Goal: Task Accomplishment & Management: Manage account settings

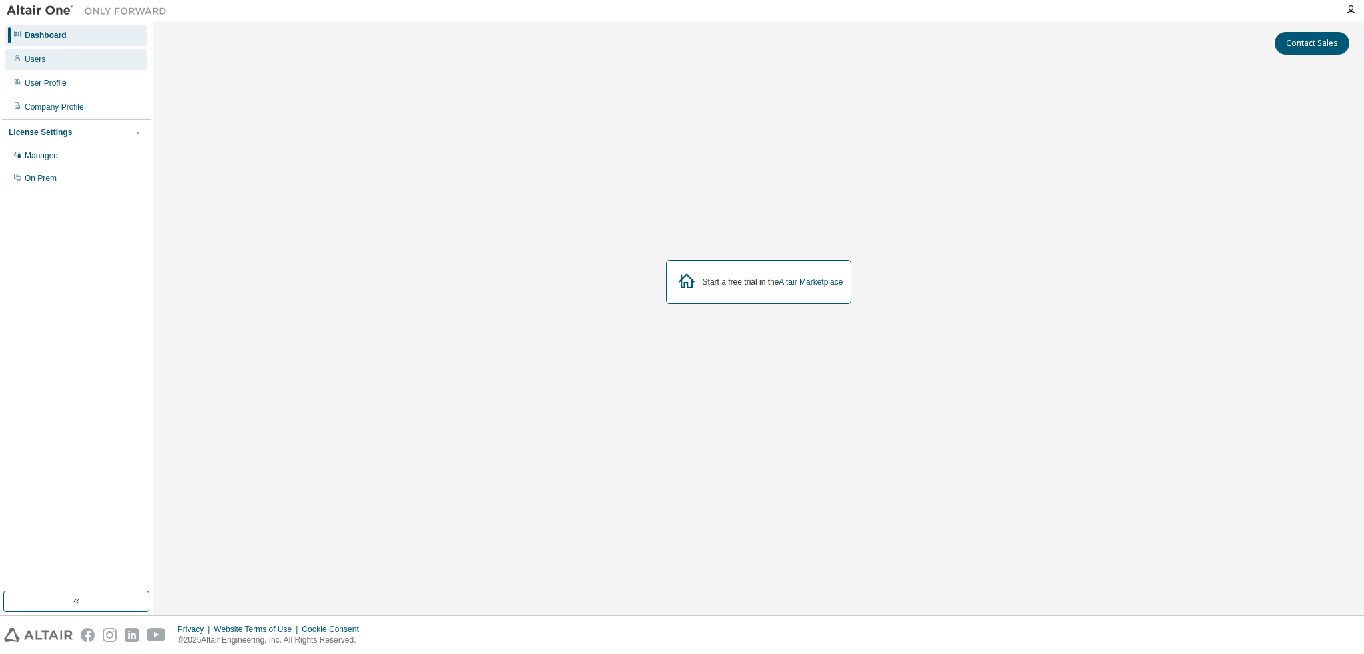
click at [53, 61] on div "Users" at bounding box center [76, 59] width 142 height 21
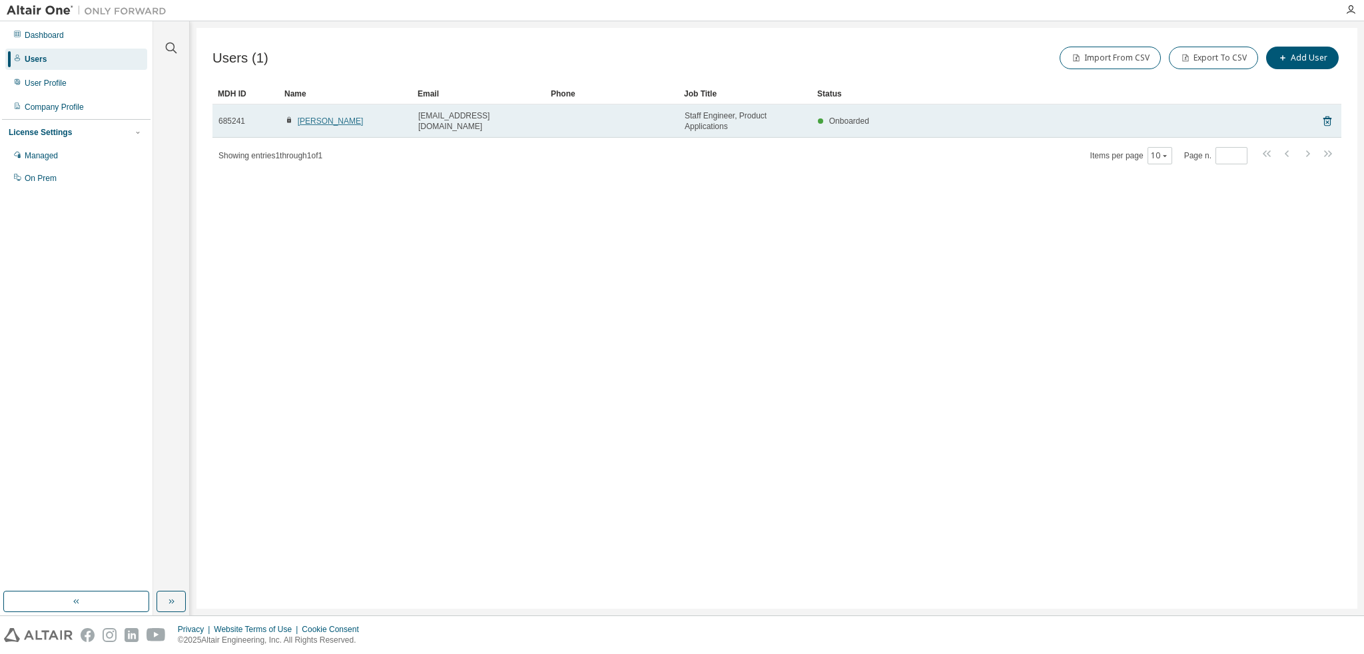
click at [350, 119] on link "[PERSON_NAME]" at bounding box center [331, 121] width 66 height 9
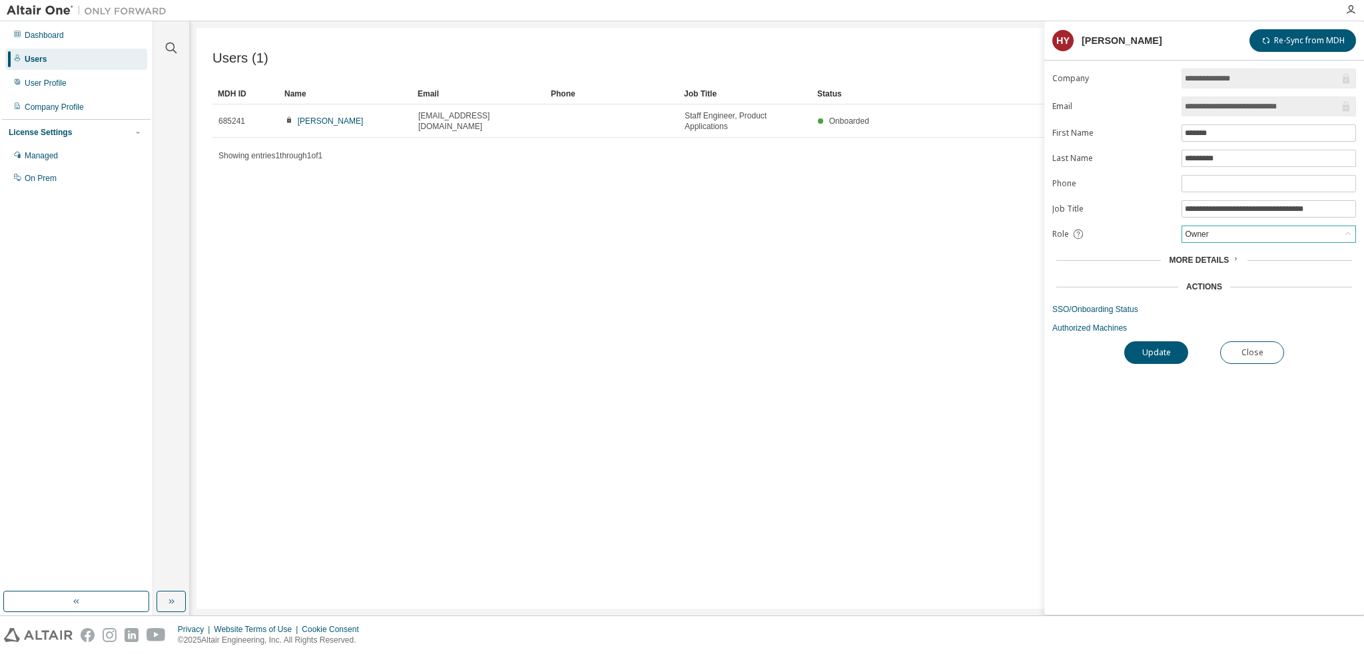
click at [1228, 234] on div "Owner" at bounding box center [1268, 234] width 173 height 16
click at [1206, 284] on li "User" at bounding box center [1267, 284] width 170 height 17
click at [1156, 348] on button "Update" at bounding box center [1156, 353] width 64 height 23
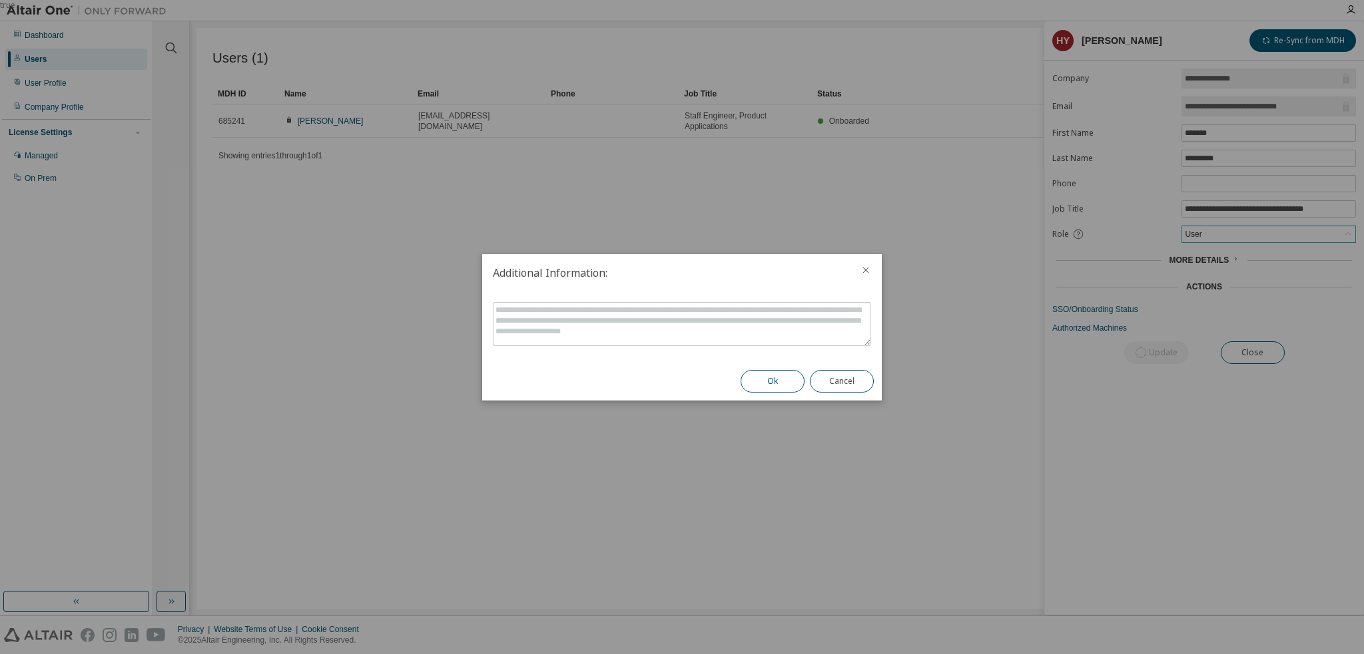
click at [782, 383] on button "Ok" at bounding box center [772, 381] width 64 height 23
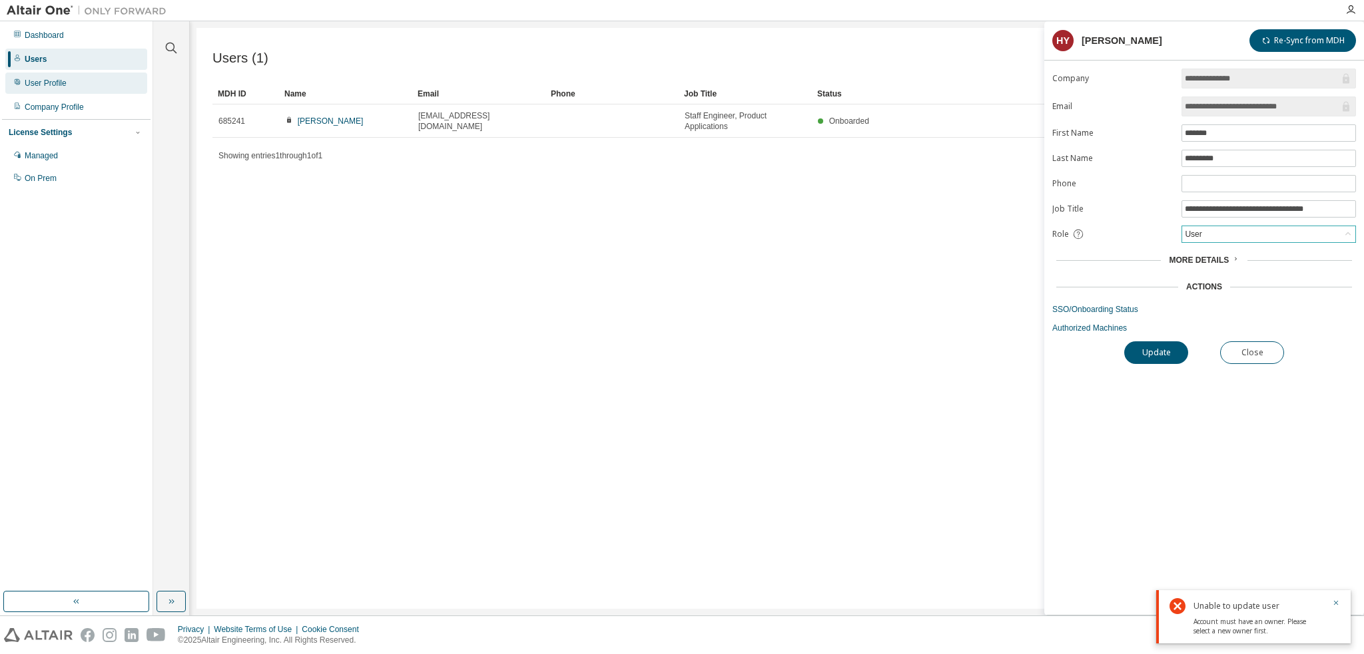
click at [30, 86] on div "User Profile" at bounding box center [46, 83] width 42 height 11
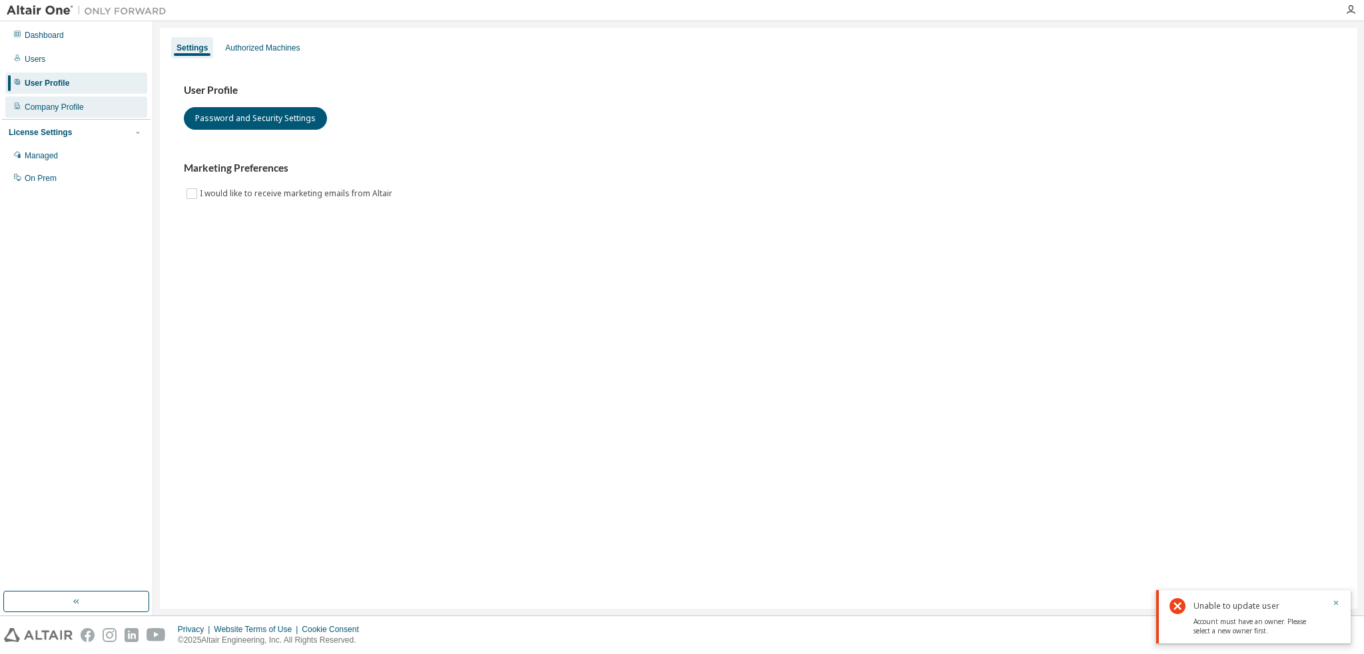
click at [59, 109] on div "Company Profile" at bounding box center [54, 107] width 59 height 11
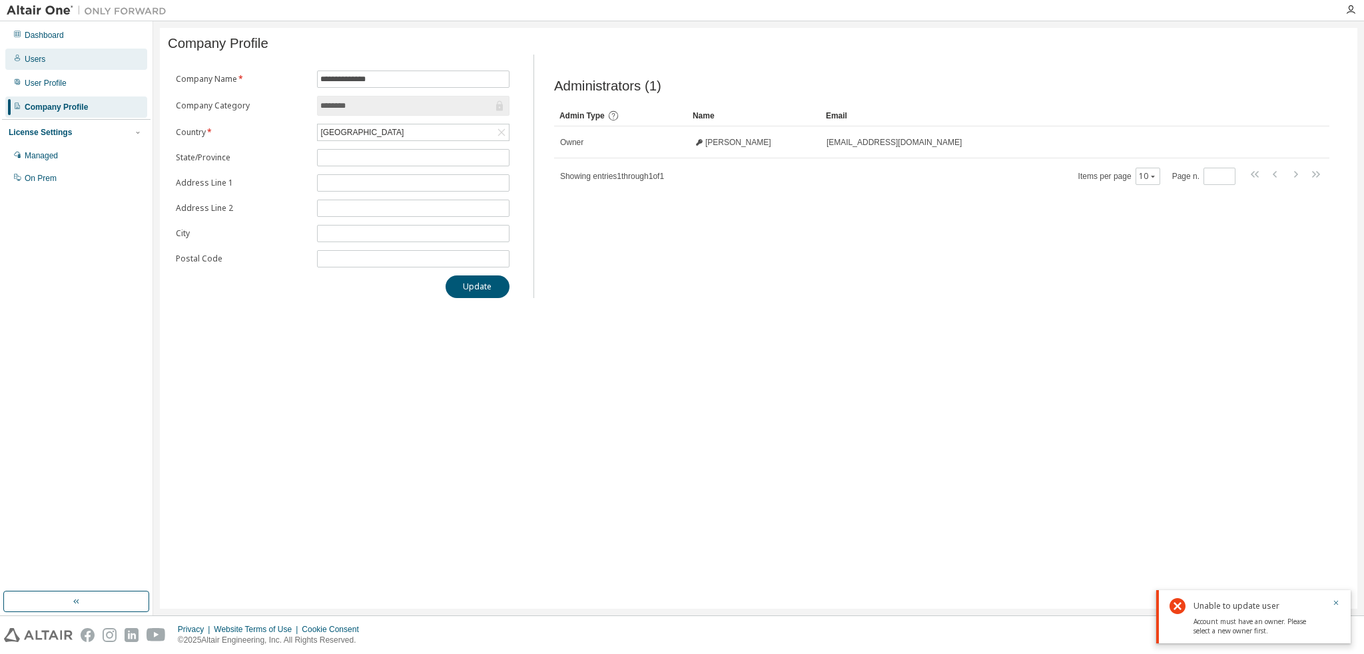
click at [53, 63] on div "Users" at bounding box center [76, 59] width 142 height 21
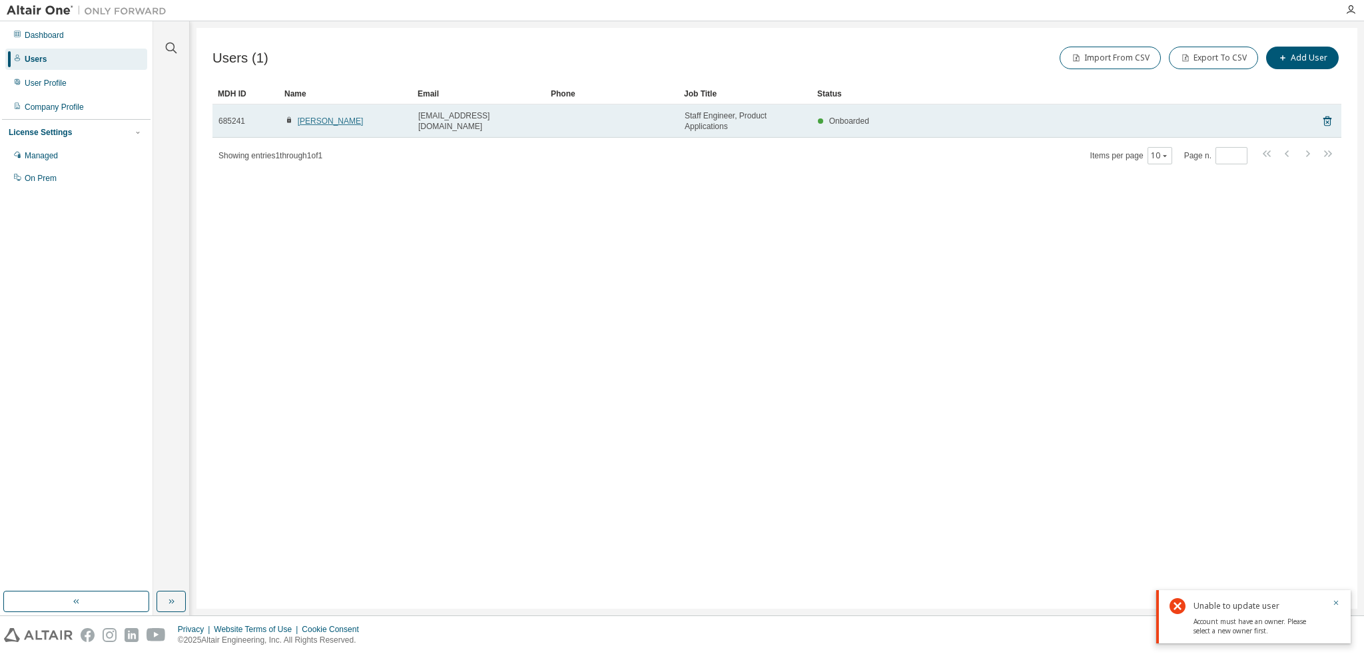
click at [336, 125] on link "[PERSON_NAME]" at bounding box center [331, 121] width 66 height 9
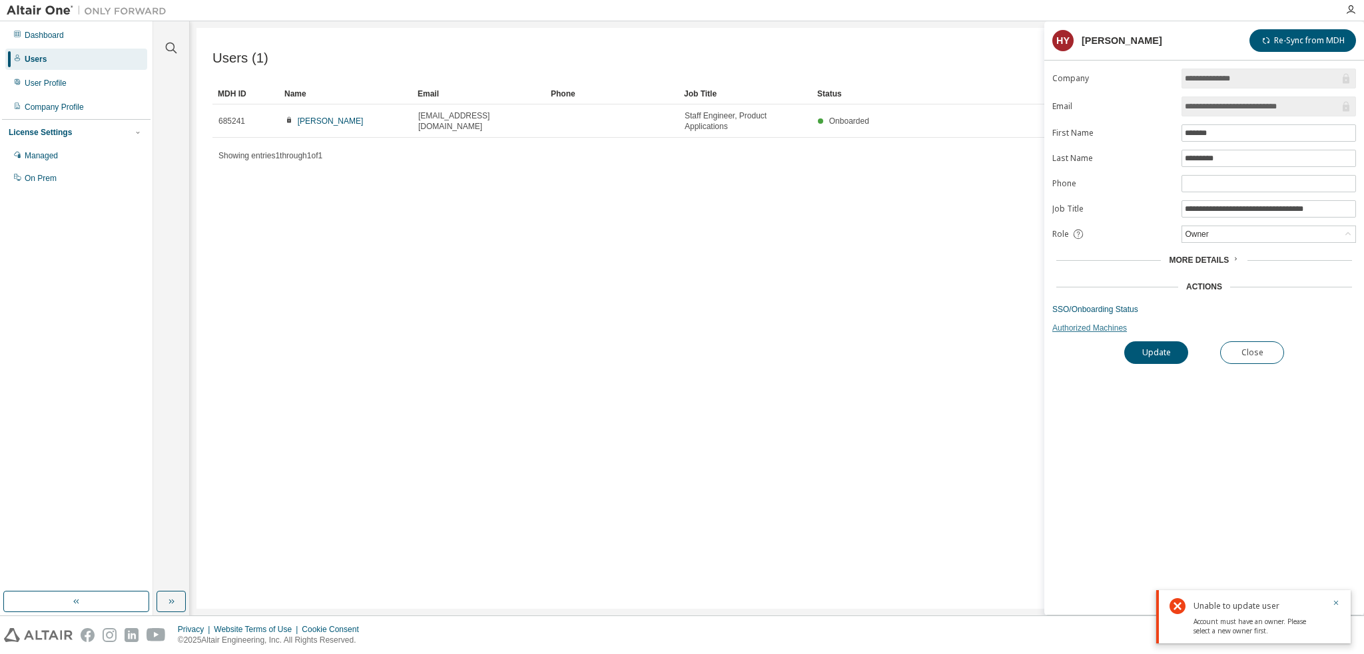
click at [1101, 324] on link "Authorized Machines" at bounding box center [1204, 328] width 304 height 11
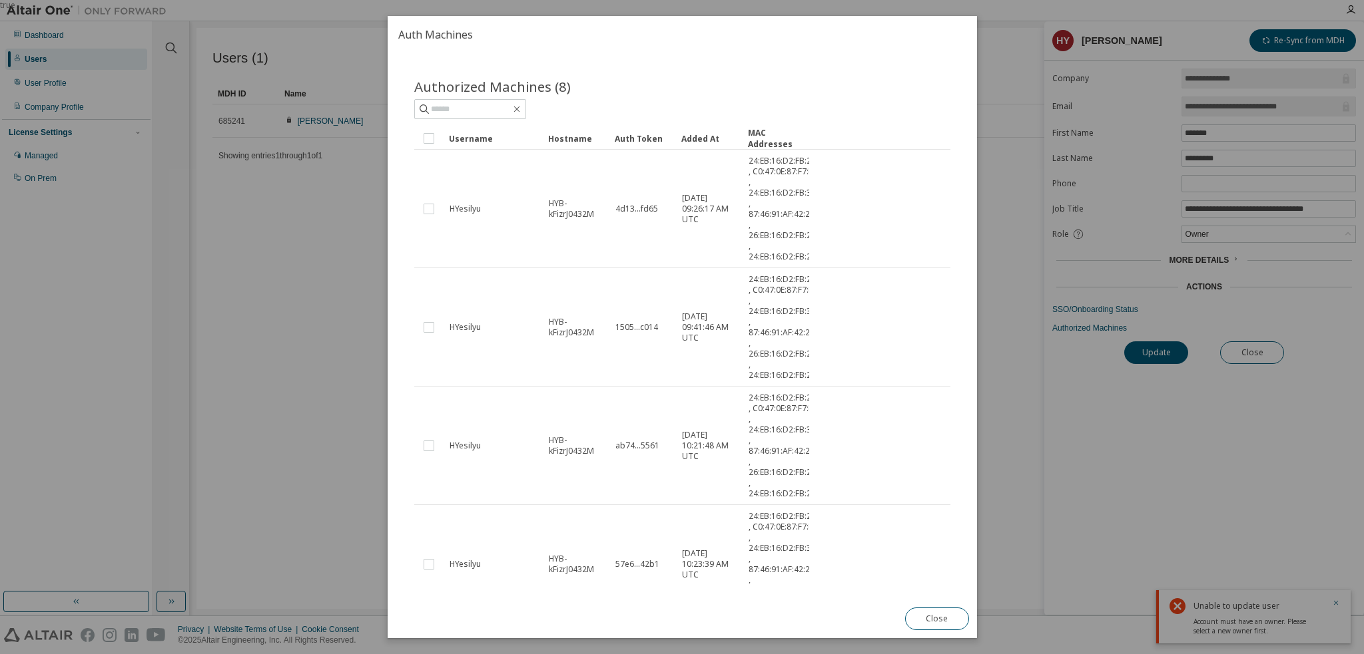
scroll to position [333, 0]
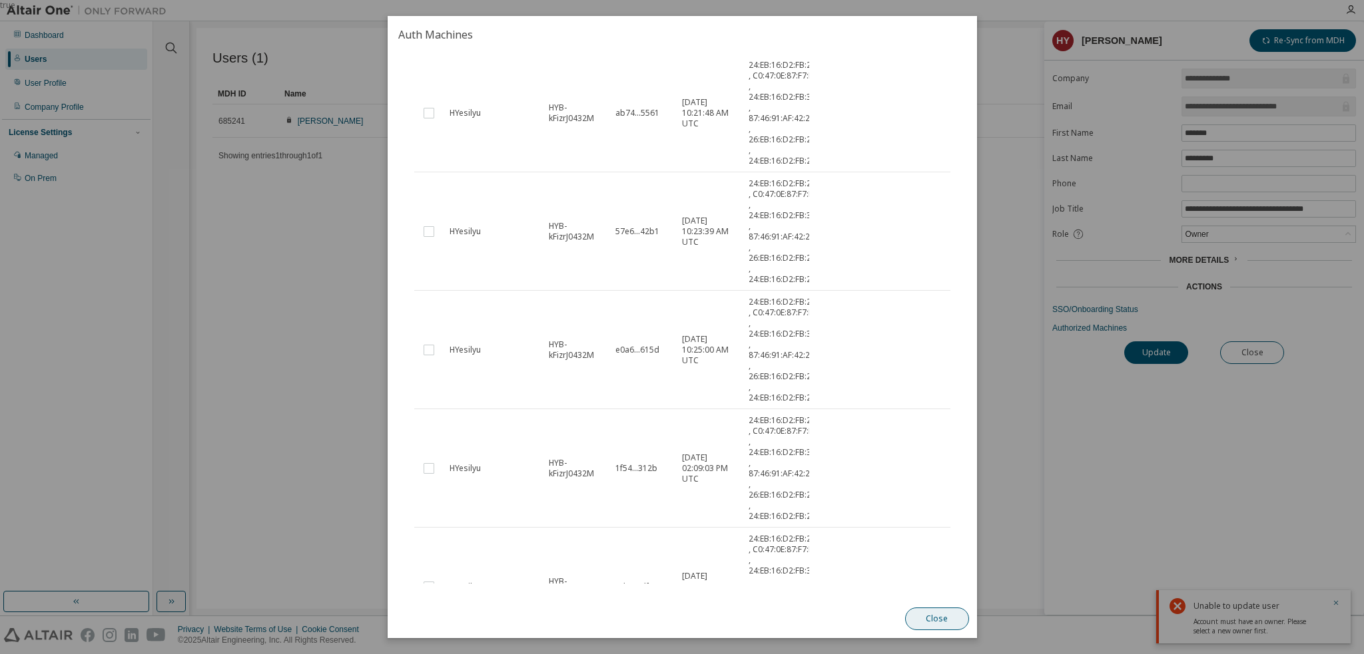
click at [947, 620] on button "Close" at bounding box center [936, 619] width 64 height 23
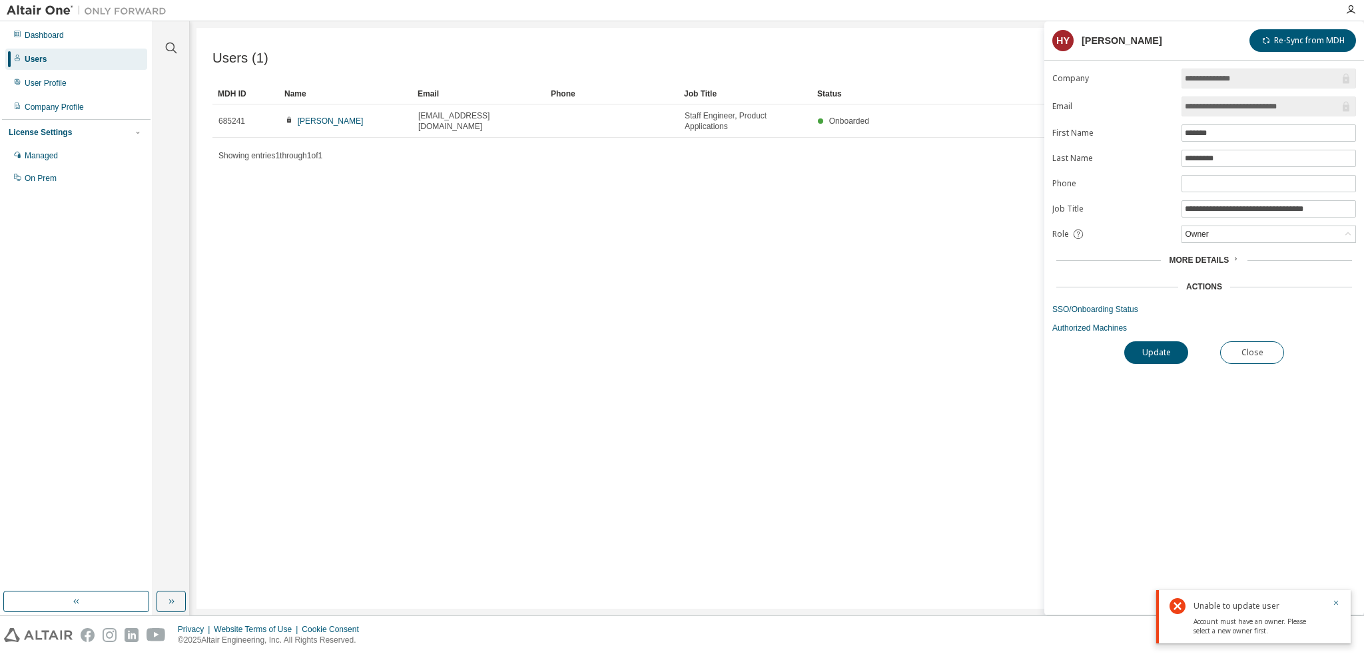
click at [1214, 256] on span "More Details" at bounding box center [1198, 260] width 60 height 9
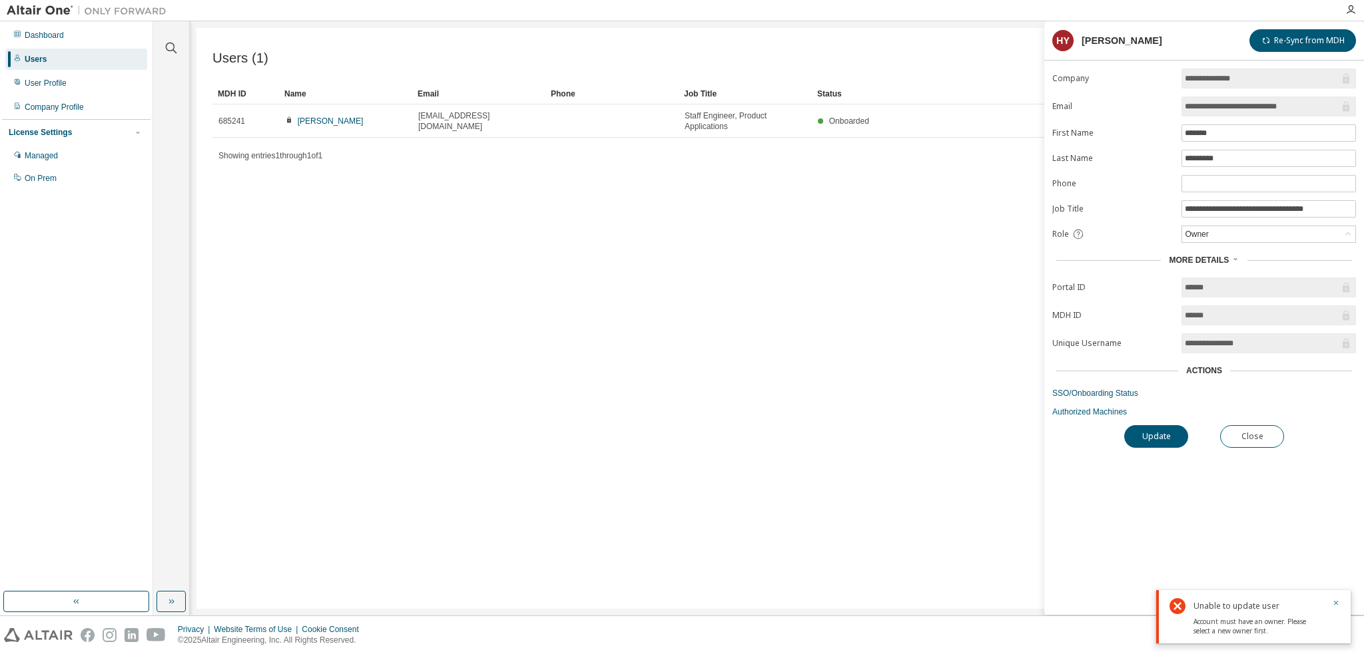
click at [1204, 257] on span "More Details" at bounding box center [1198, 260] width 60 height 9
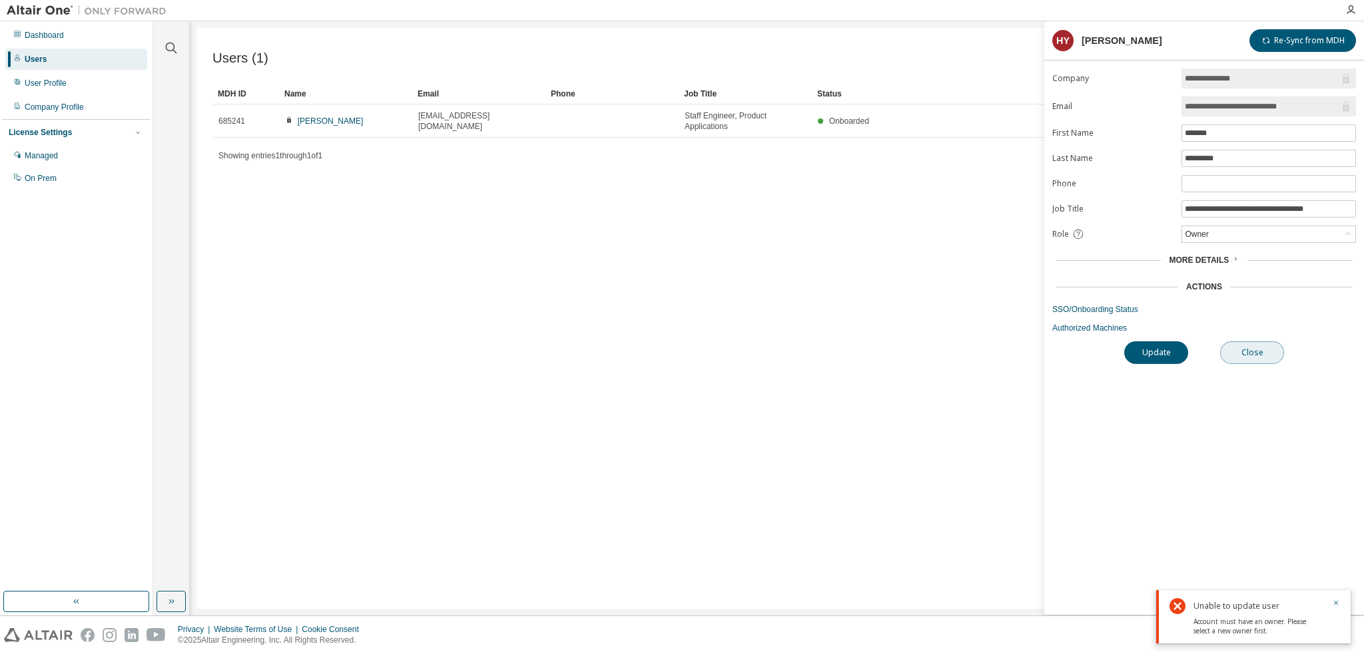
click at [1257, 348] on button "Close" at bounding box center [1252, 353] width 64 height 23
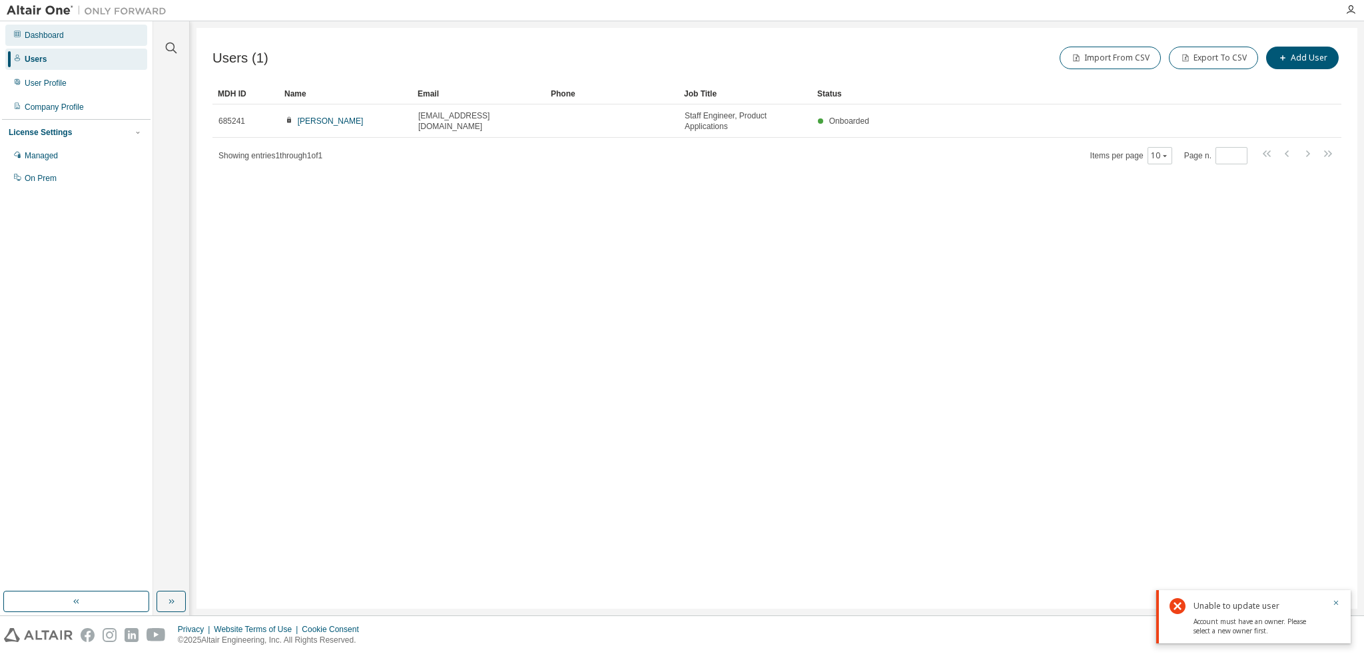
click at [57, 33] on div "Dashboard" at bounding box center [44, 35] width 39 height 11
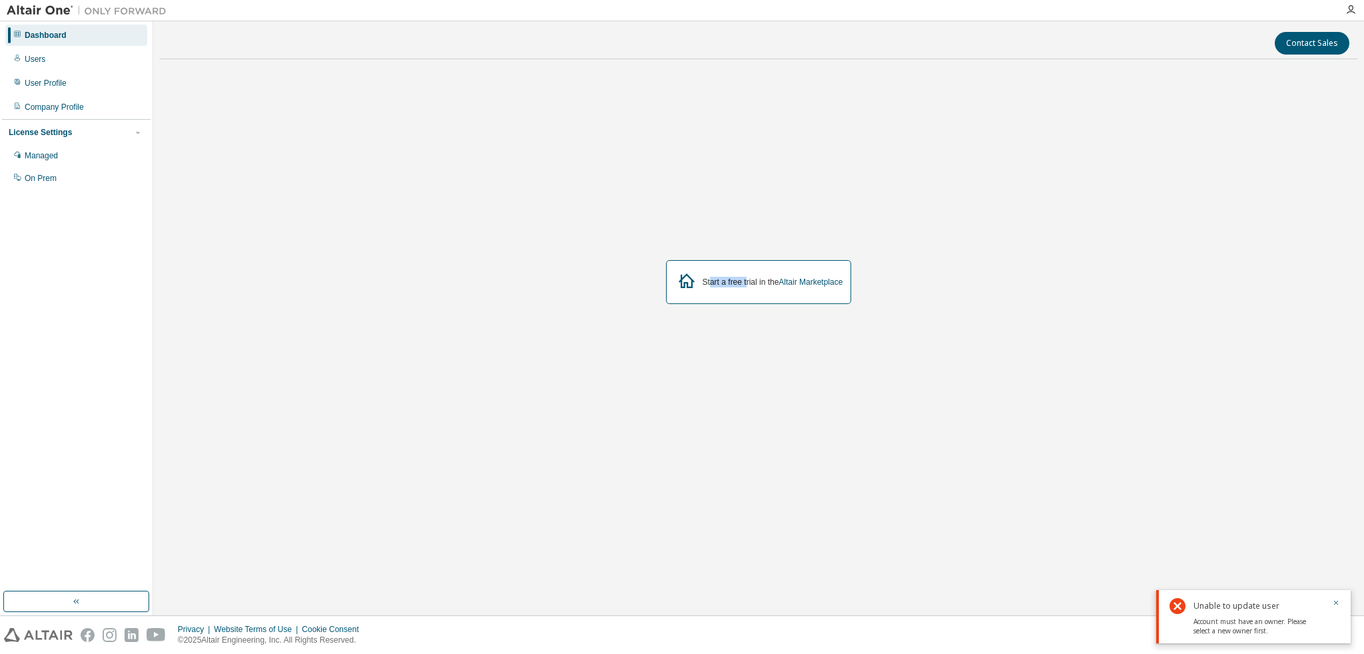
drag, startPoint x: 706, startPoint y: 285, endPoint x: 744, endPoint y: 286, distance: 38.0
click at [744, 286] on div "Start a free trial in the Altair Marketplace" at bounding box center [772, 282] width 140 height 11
click at [800, 284] on link "Altair Marketplace" at bounding box center [810, 282] width 64 height 9
click at [29, 65] on div "Users" at bounding box center [76, 59] width 142 height 21
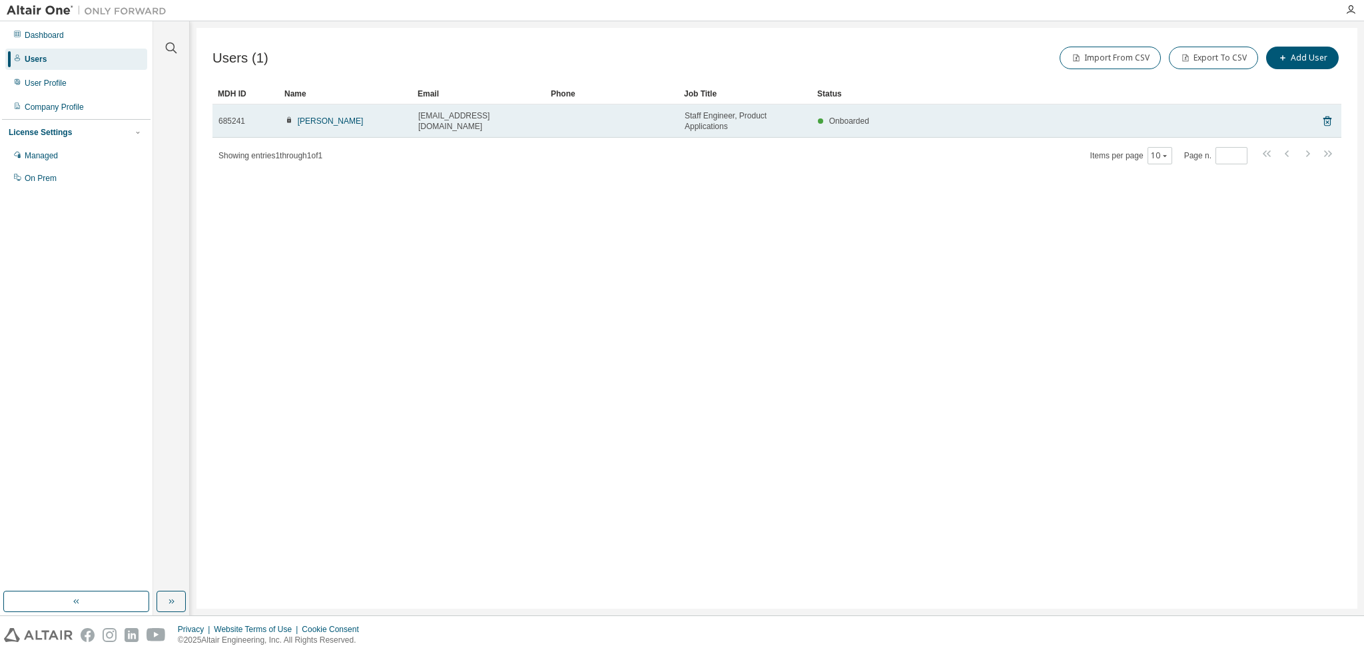
click at [957, 132] on td "Onboarded" at bounding box center [1044, 121] width 465 height 33
click at [961, 125] on div "Onboarded" at bounding box center [1044, 121] width 453 height 11
click at [333, 121] on link "[PERSON_NAME]" at bounding box center [331, 121] width 66 height 9
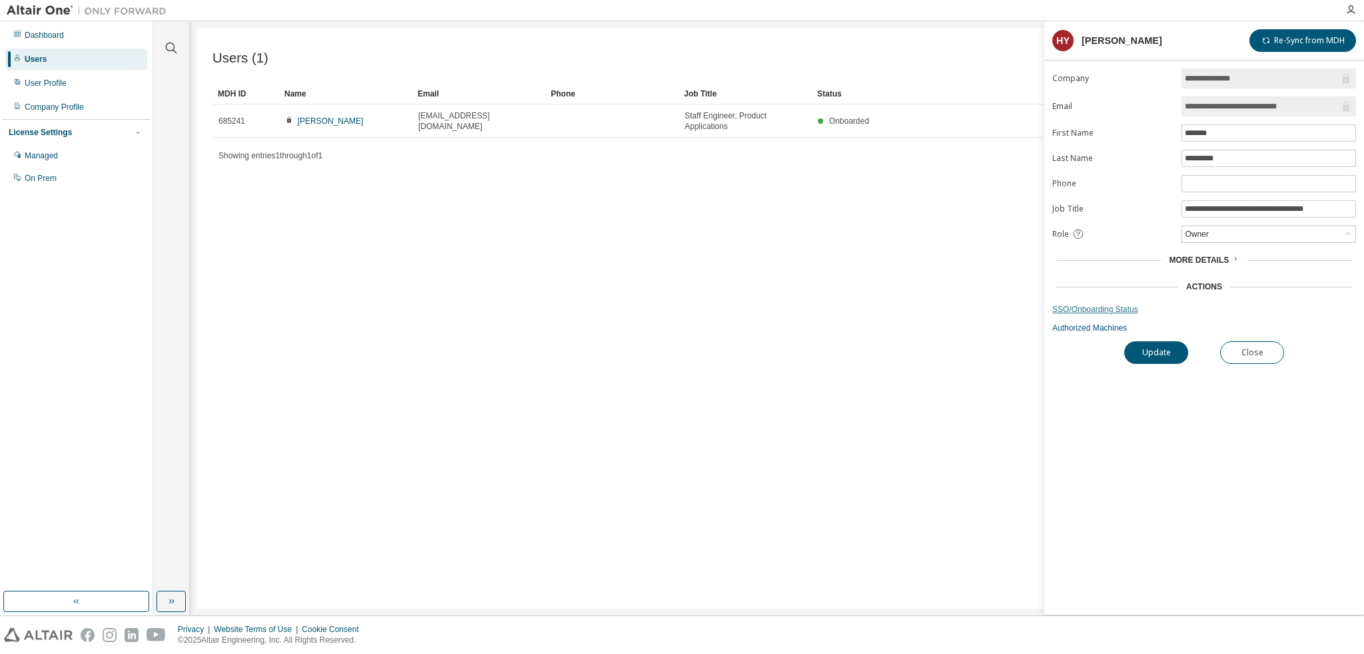
click at [1105, 309] on link "SSO/Onboarding Status" at bounding box center [1204, 309] width 304 height 11
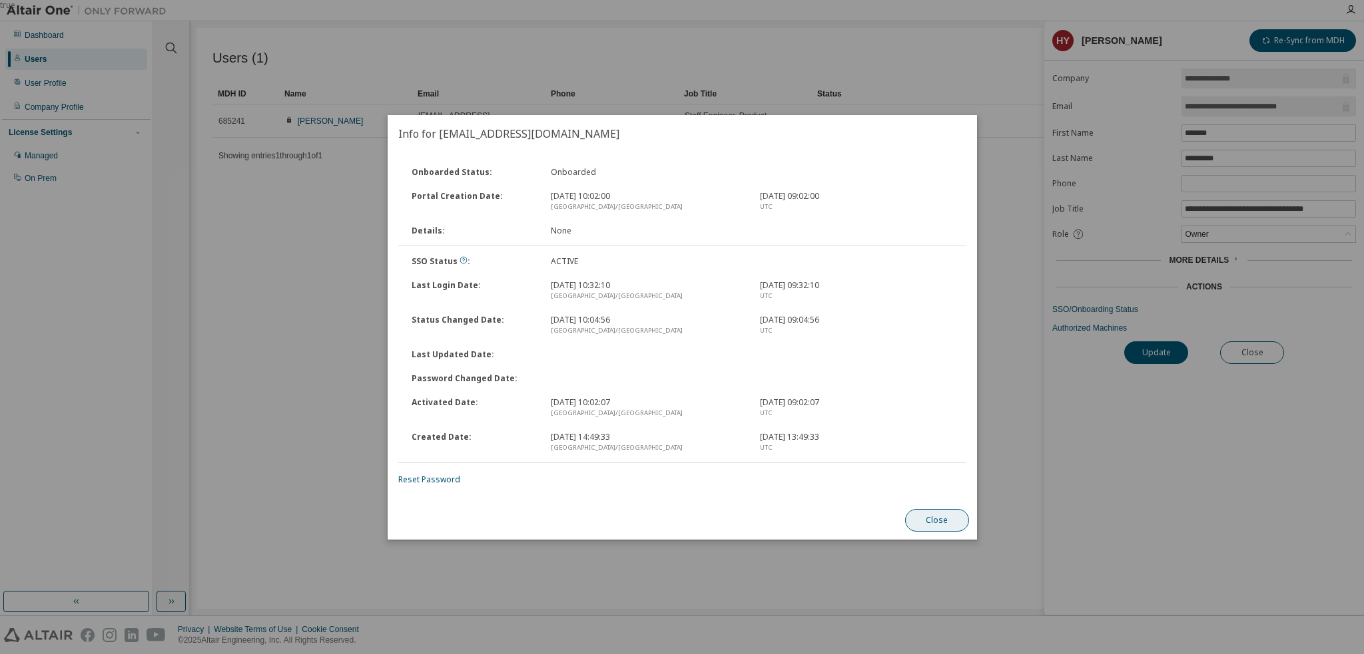
click at [947, 531] on button "Close" at bounding box center [936, 520] width 64 height 23
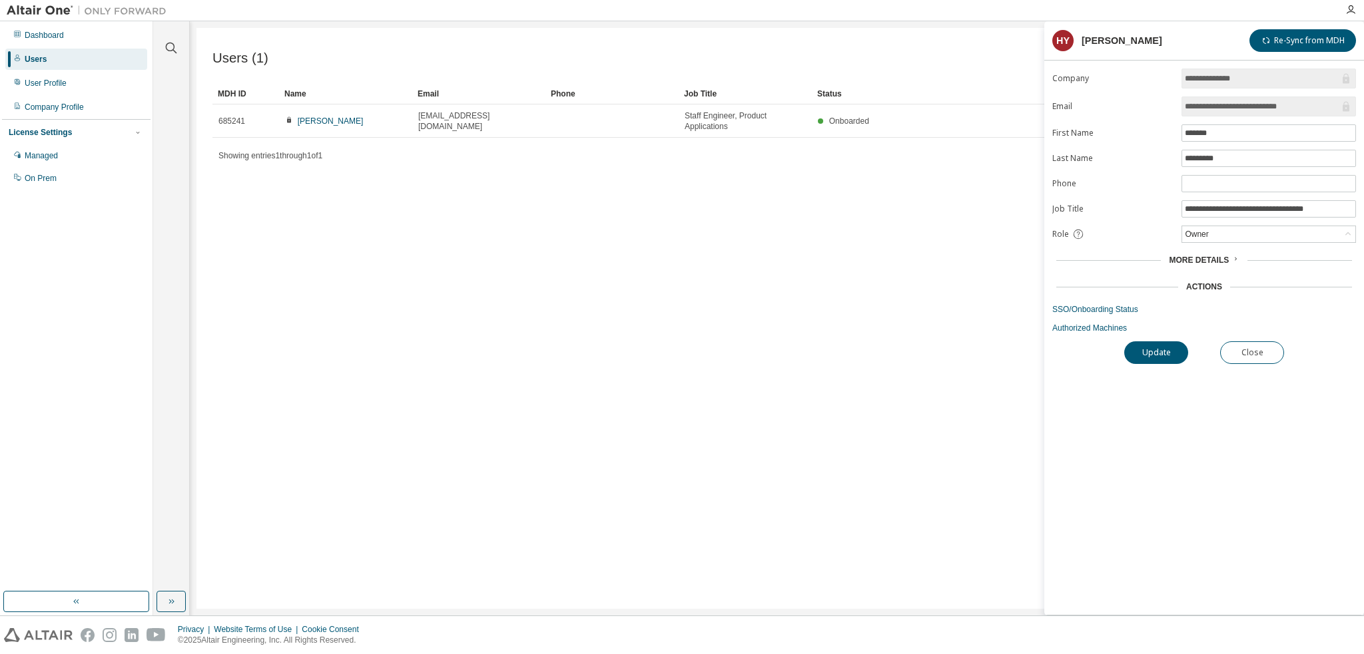
click at [1212, 282] on div "Actions" at bounding box center [1204, 287] width 36 height 11
click at [1232, 257] on icon at bounding box center [1235, 259] width 8 height 8
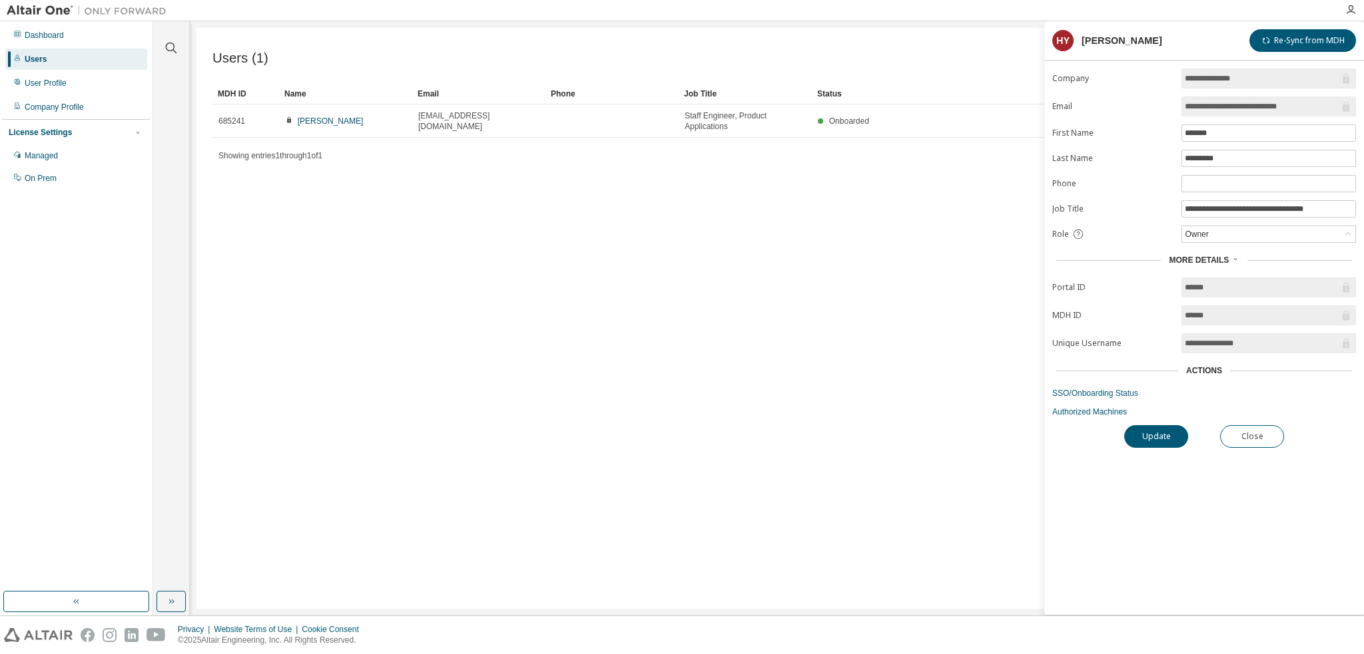
click at [1232, 257] on icon at bounding box center [1235, 259] width 8 height 8
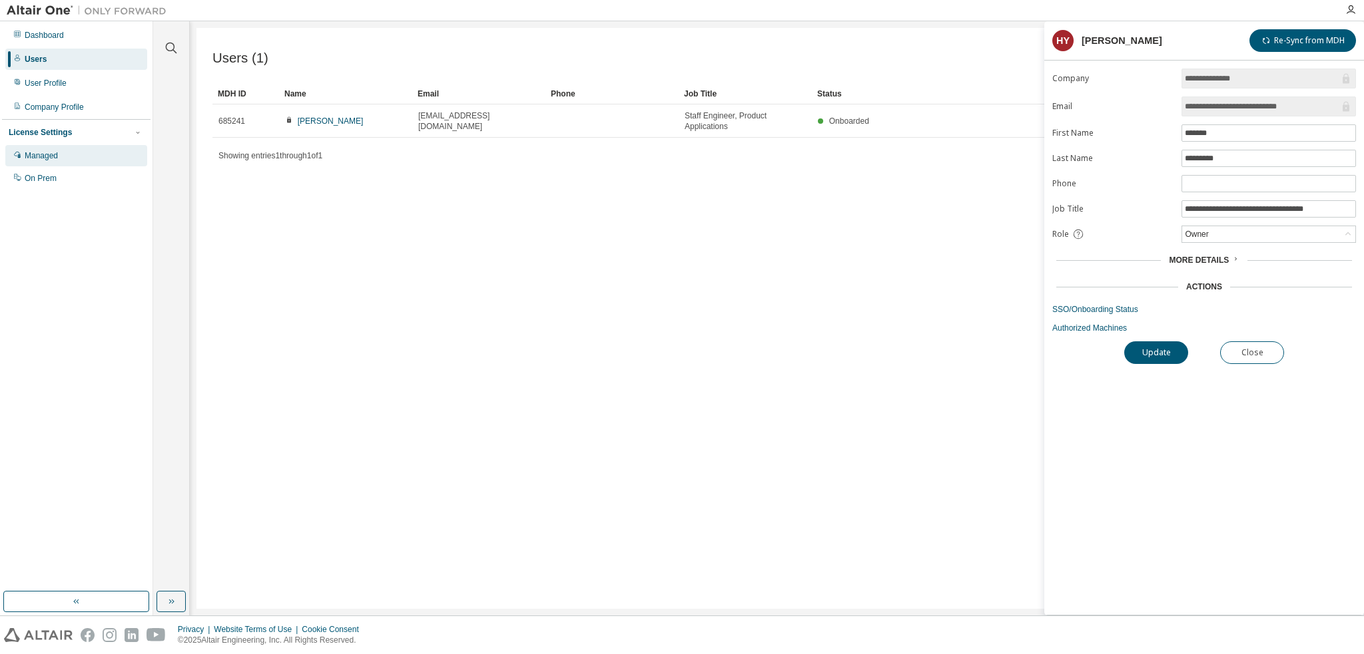
click at [52, 159] on div "Managed" at bounding box center [41, 155] width 33 height 11
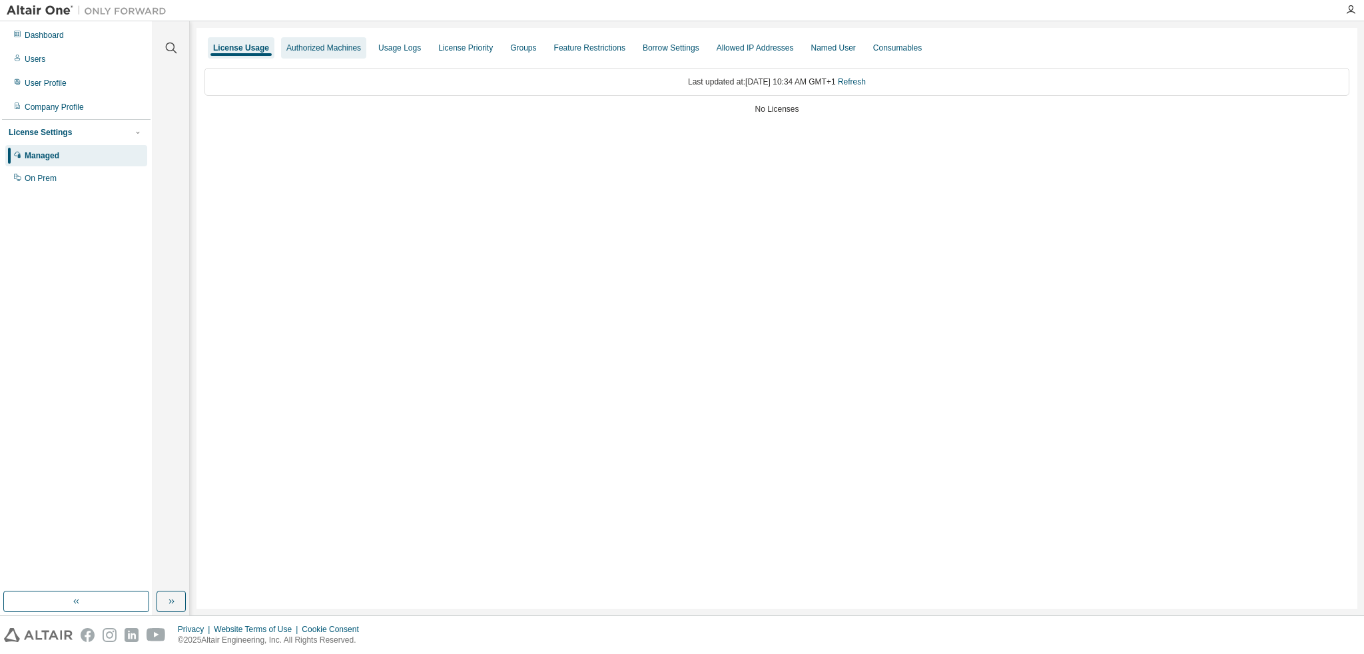
click at [297, 51] on div "Authorized Machines" at bounding box center [323, 48] width 75 height 11
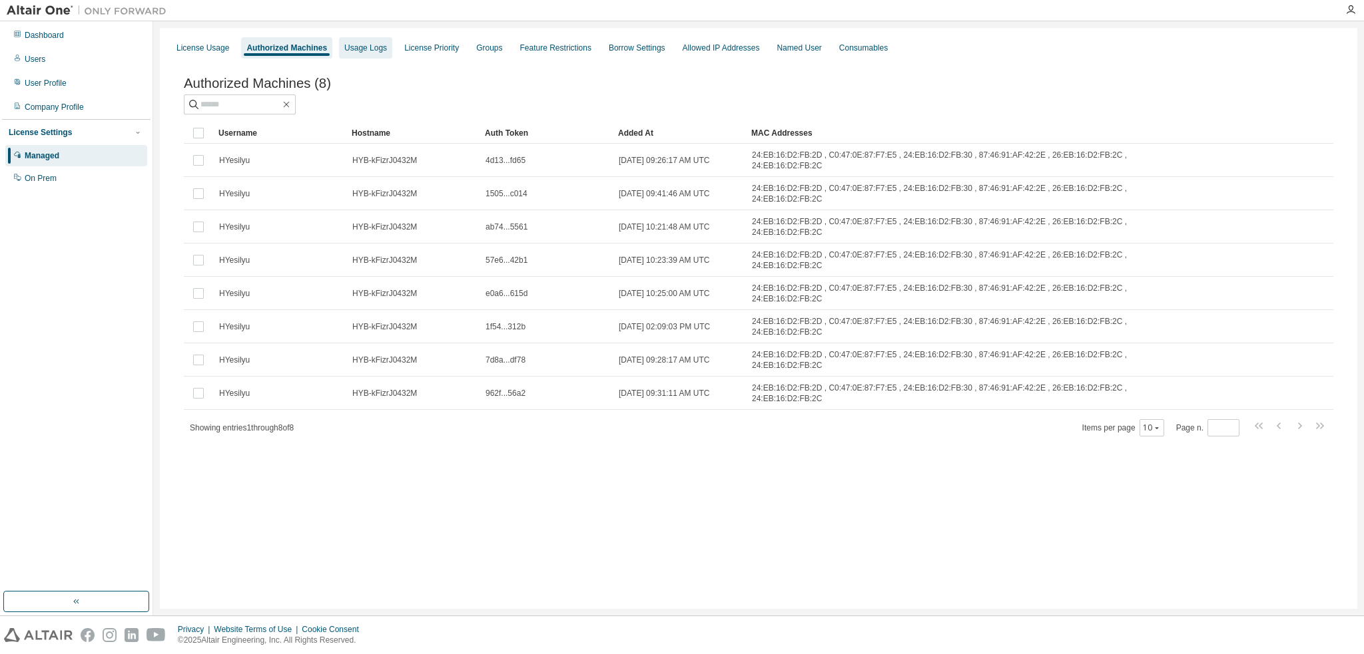
click at [375, 53] on div "Usage Logs" at bounding box center [365, 48] width 43 height 11
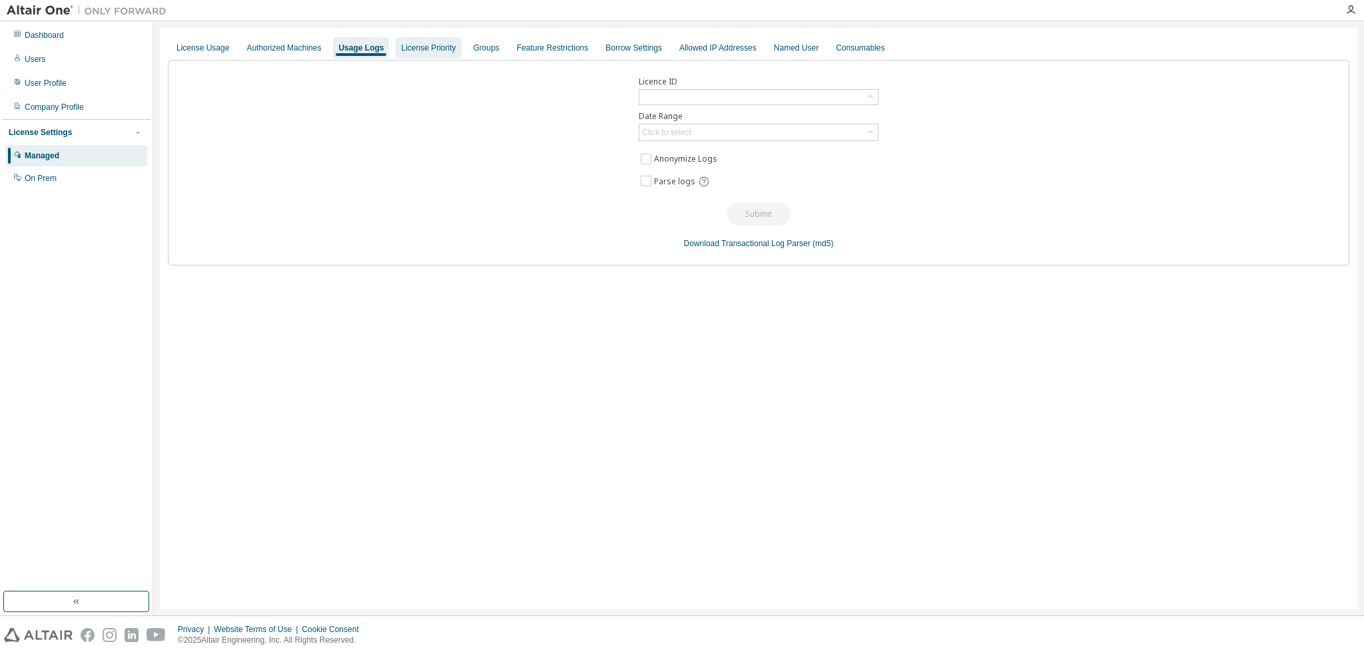
click at [437, 56] on div "License Priority" at bounding box center [427, 47] width 65 height 21
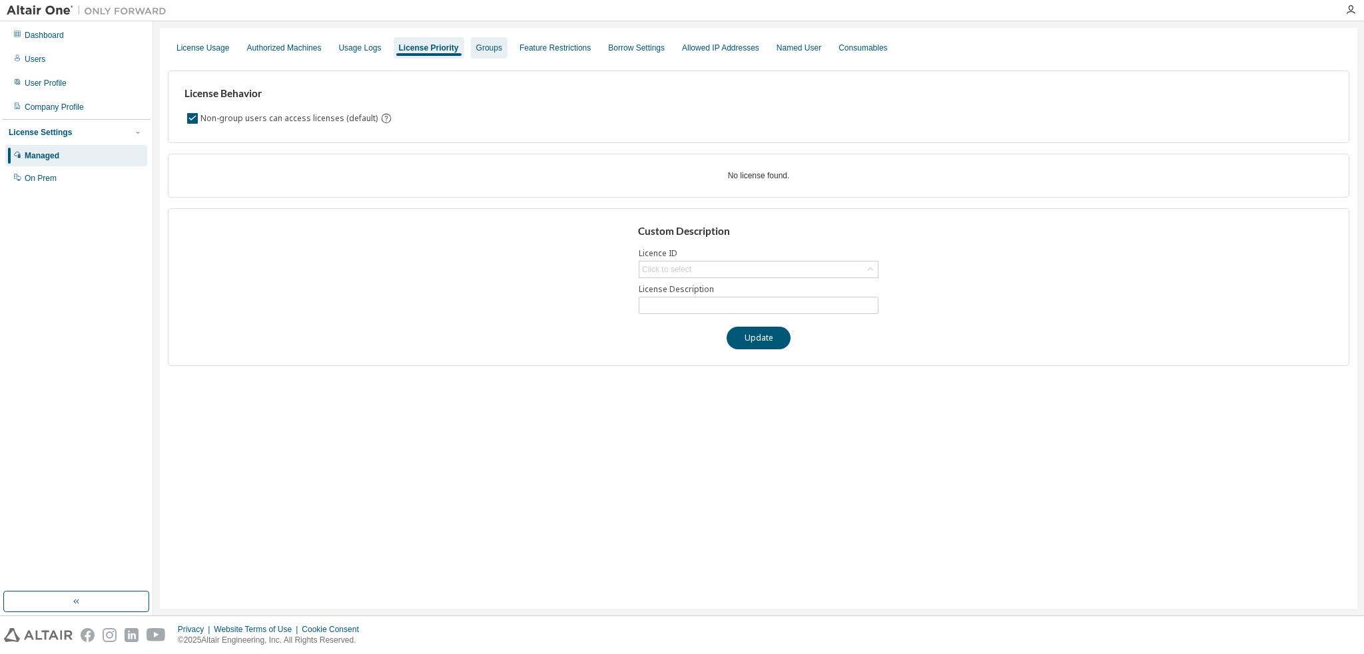
click at [487, 49] on div "Groups" at bounding box center [489, 48] width 26 height 11
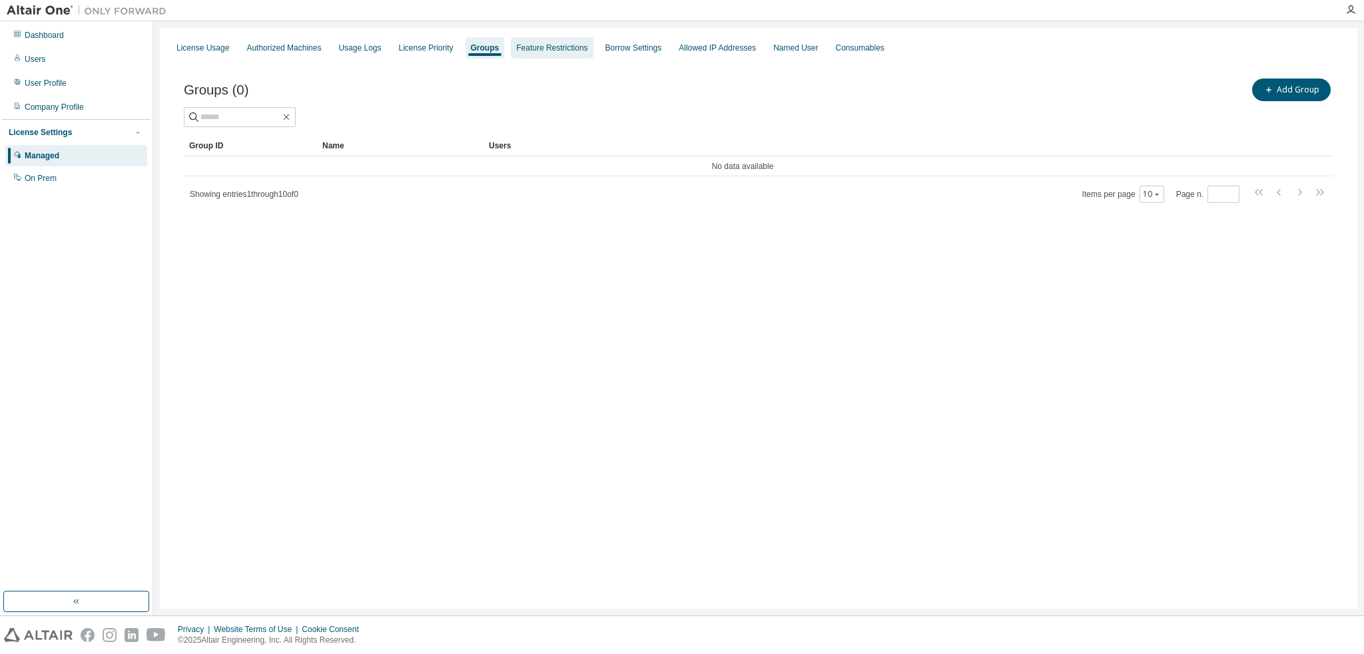
click at [530, 55] on div "Feature Restrictions" at bounding box center [552, 47] width 82 height 21
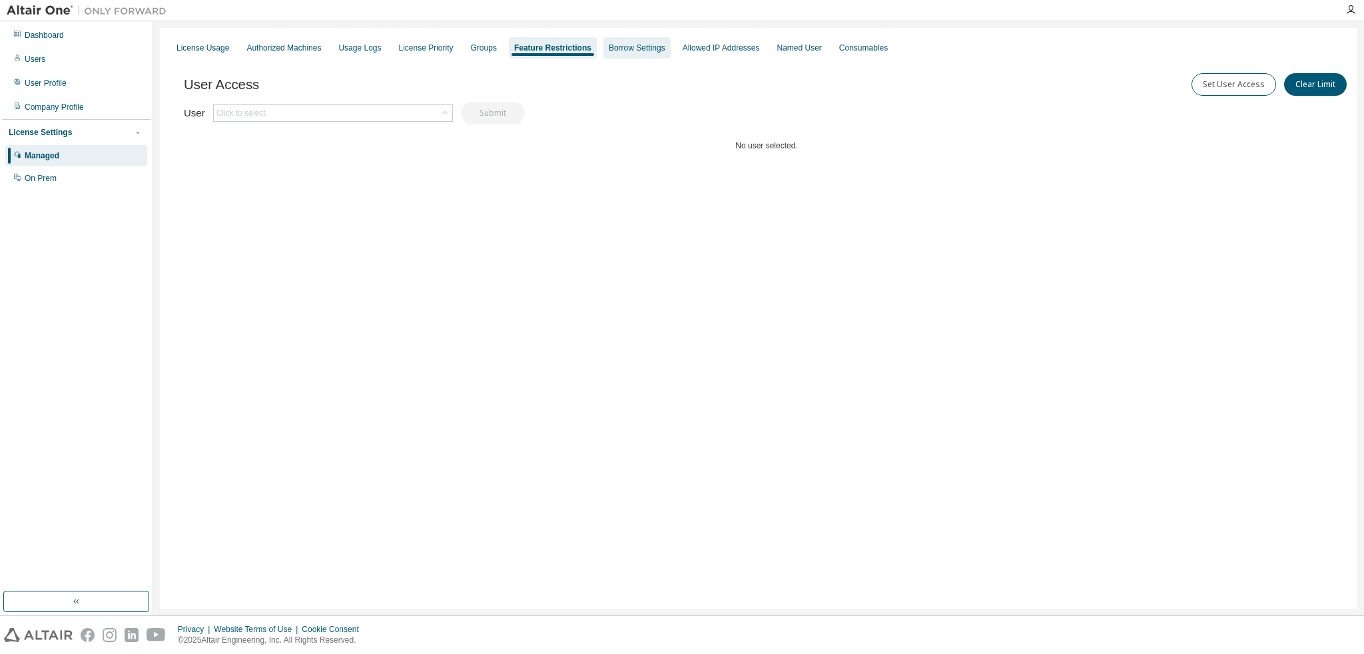
click at [638, 55] on div "Borrow Settings" at bounding box center [636, 47] width 67 height 21
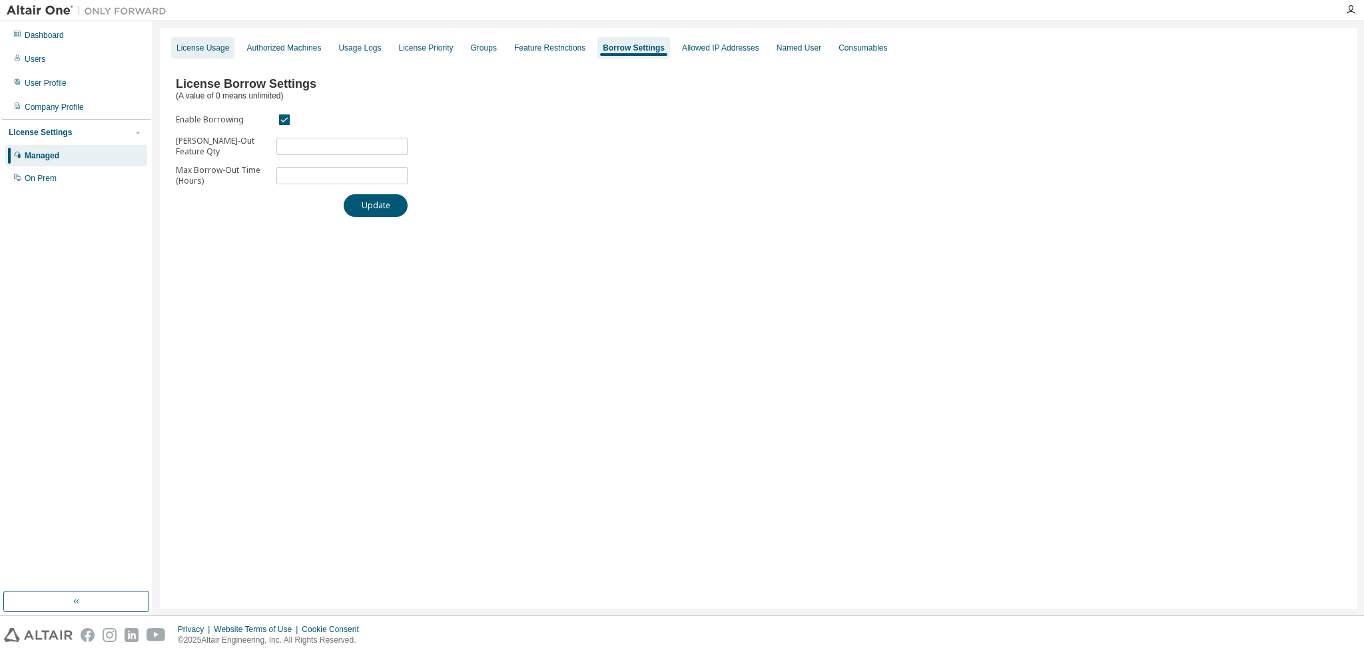
click at [197, 47] on div "License Usage" at bounding box center [202, 48] width 53 height 11
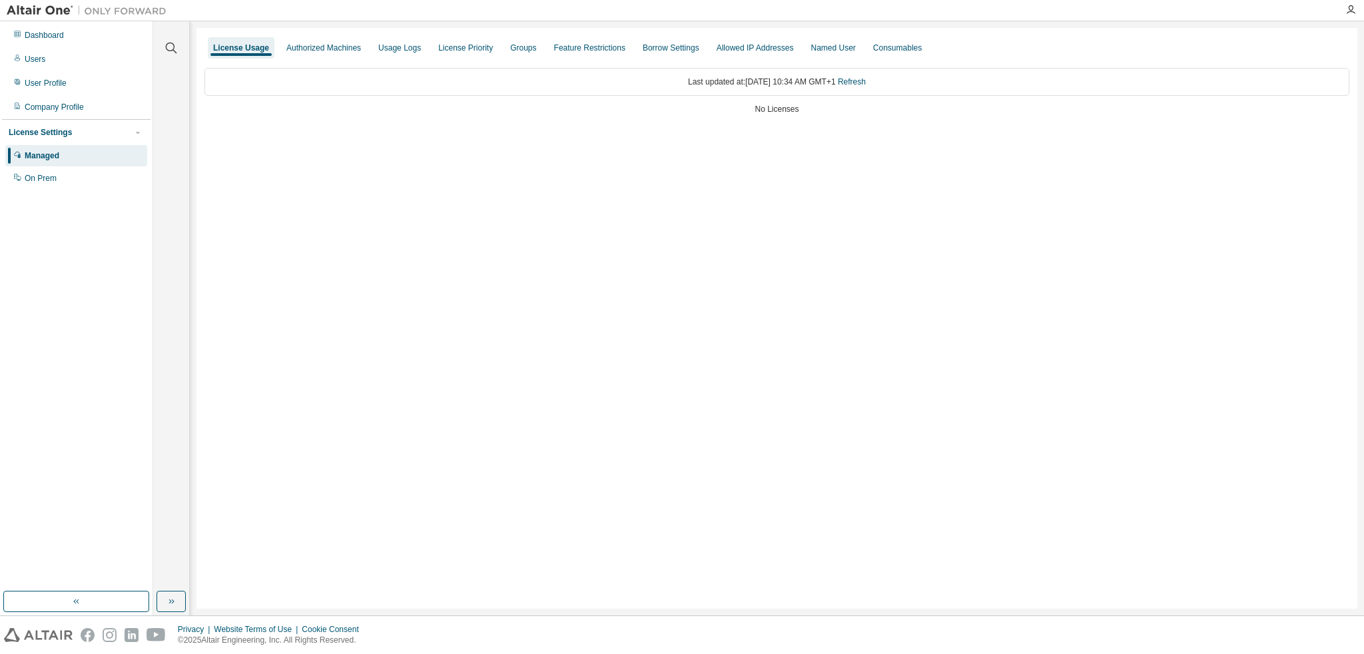
click at [746, 82] on div "Last updated at: Thu 2025-09-04 10:34 AM GMT+1 Refresh" at bounding box center [776, 82] width 1144 height 28
click at [82, 606] on button "button" at bounding box center [76, 601] width 146 height 21
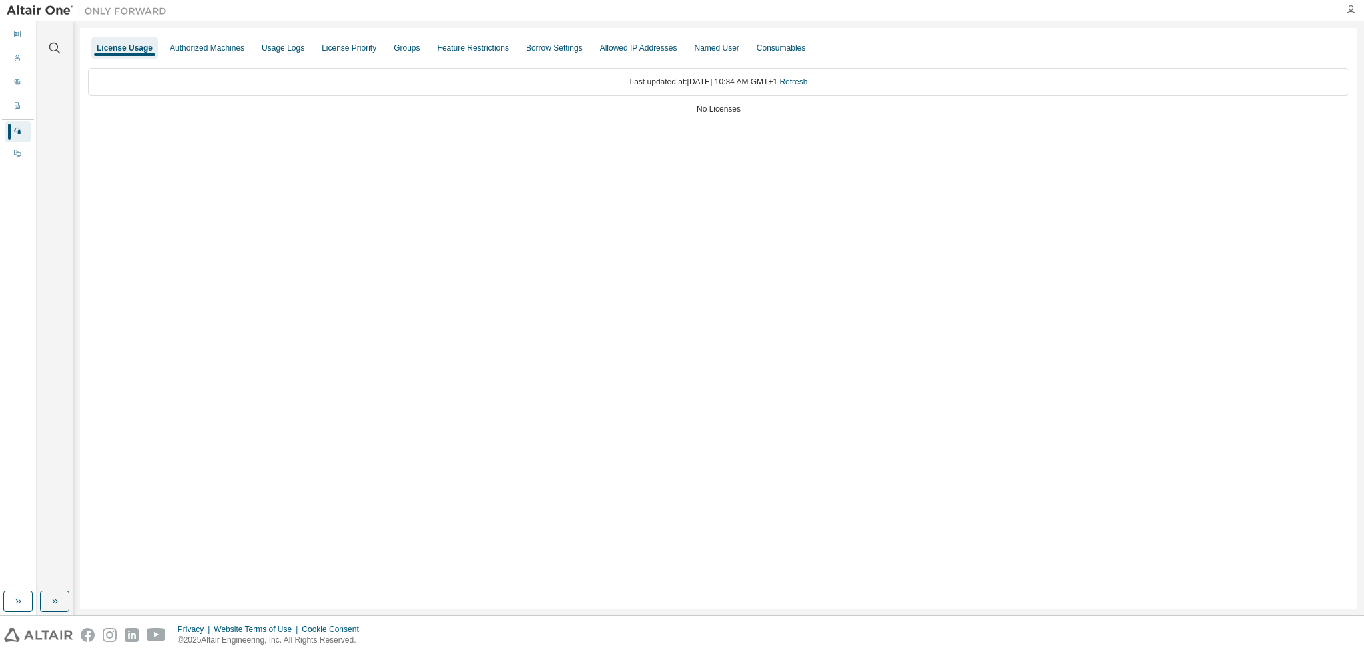
click at [1354, 10] on icon "button" at bounding box center [1350, 10] width 11 height 11
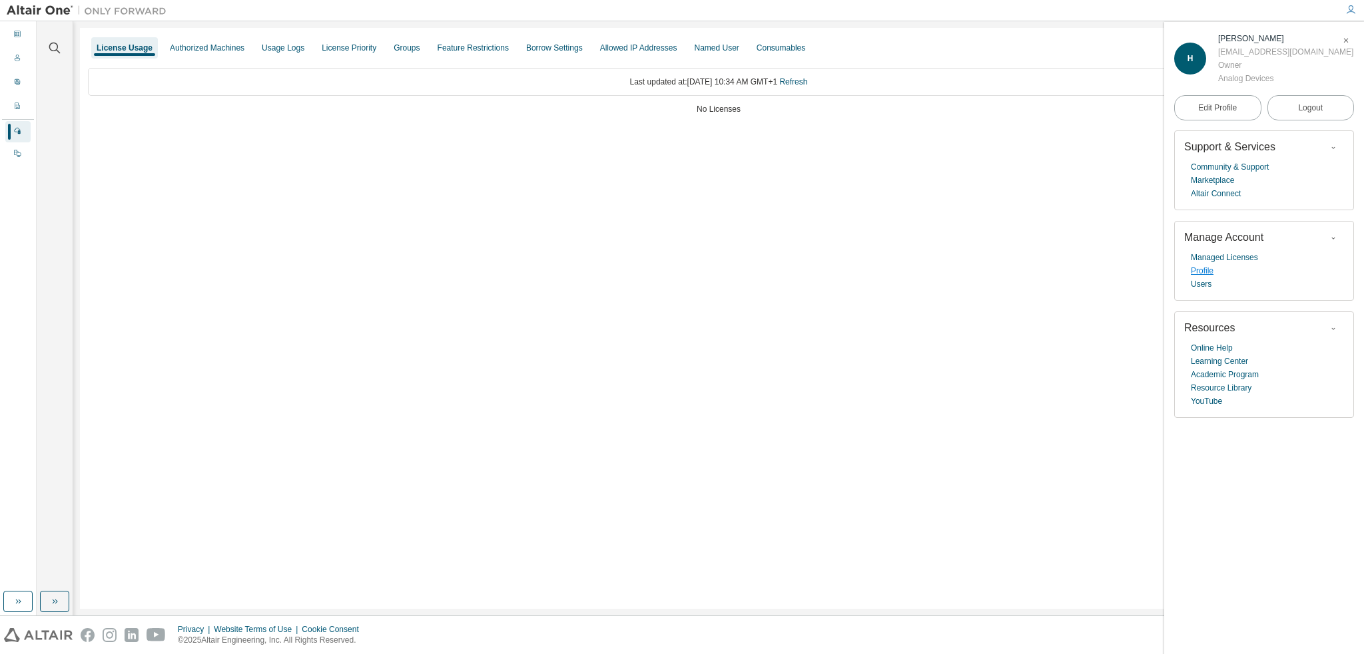
click at [1209, 270] on link "Profile" at bounding box center [1201, 270] width 23 height 13
